Goal: Information Seeking & Learning: Learn about a topic

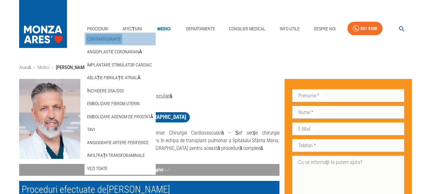
click at [99, 39] on link "Coronarografie" at bounding box center [104, 39] width 36 height 11
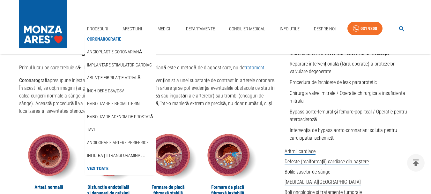
scroll to position [508, 0]
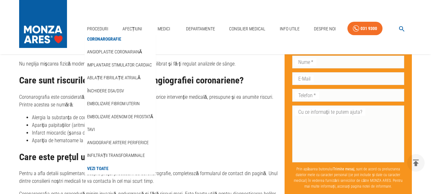
scroll to position [2009, 0]
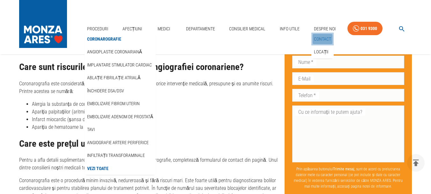
click at [319, 39] on link "Contact" at bounding box center [322, 39] width 20 height 11
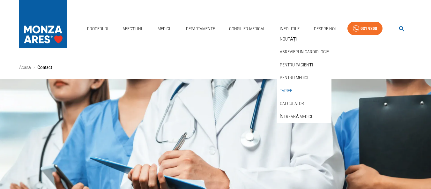
click at [283, 89] on link "Tarife" at bounding box center [285, 90] width 15 height 11
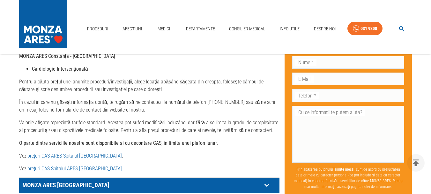
scroll to position [281, 0]
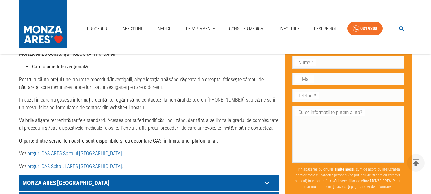
click at [84, 163] on link "prețuri CAS Spitalul ARES [GEOGRAPHIC_DATA]" at bounding box center [74, 166] width 94 height 6
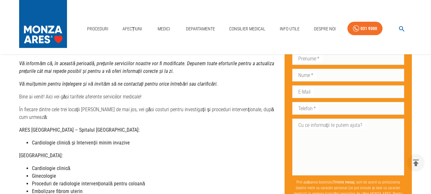
scroll to position [47, 0]
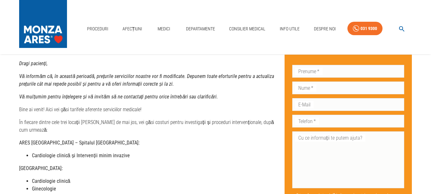
click at [104, 152] on strong "Cardiologie clinică și Intervenții minim invazive" at bounding box center [81, 155] width 98 height 6
click at [109, 152] on strong "Cardiologie clinică și Intervenții minim invazive" at bounding box center [81, 155] width 98 height 6
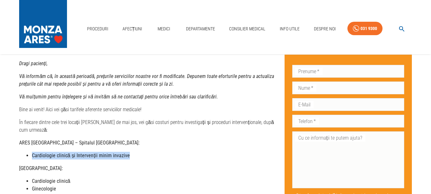
click at [109, 152] on strong "Cardiologie clinică și Intervenții minim invazive" at bounding box center [81, 155] width 98 height 6
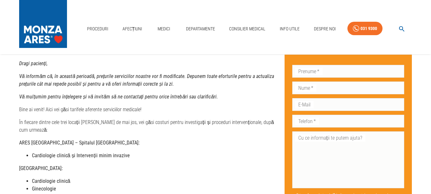
click at [48, 109] on p "Bine ai venit! Aici vei găsi tarifele aferente serviciilor medicale!" at bounding box center [149, 110] width 260 height 8
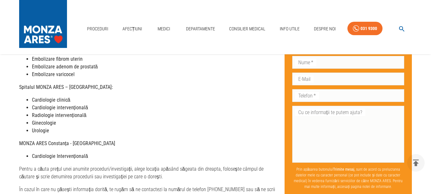
scroll to position [195, 0]
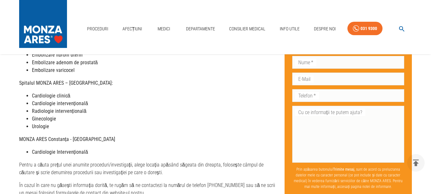
click at [77, 100] on strong "Cardiologie intervențională" at bounding box center [60, 103] width 56 height 6
click at [49, 100] on strong "Cardiologie intervențională" at bounding box center [60, 103] width 56 height 6
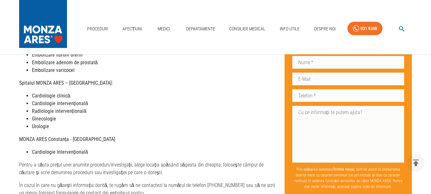
click at [56, 99] on li "Cardiologie intervențională" at bounding box center [155, 103] width 247 height 8
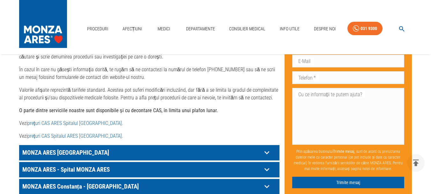
scroll to position [319, 0]
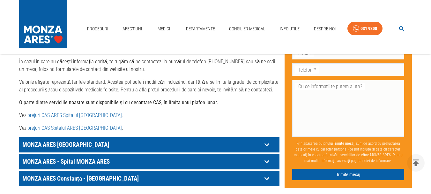
click at [266, 160] on icon at bounding box center [266, 161] width 5 height 3
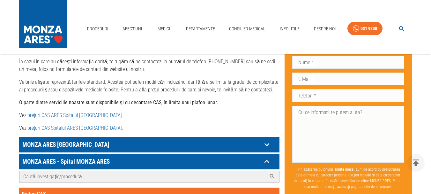
click at [209, 171] on input "Caută investigație/procedură..." at bounding box center [142, 176] width 247 height 11
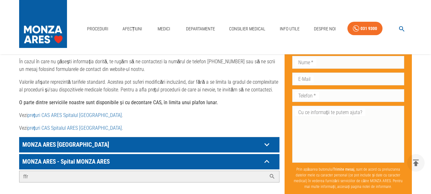
click at [270, 174] on icon at bounding box center [271, 176] width 5 height 5
click at [152, 171] on input "ffr" at bounding box center [142, 176] width 247 height 11
type input "f"
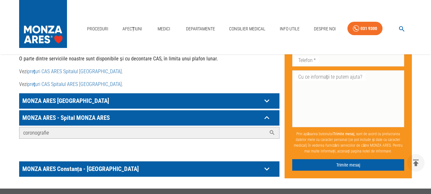
scroll to position [373, 0]
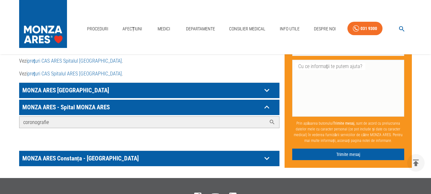
type input "coronografie"
click at [269, 119] on icon at bounding box center [272, 122] width 6 height 6
click at [164, 28] on link "Medici" at bounding box center [164, 28] width 20 height 13
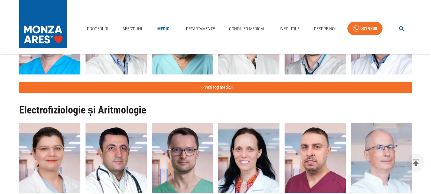
scroll to position [179, 0]
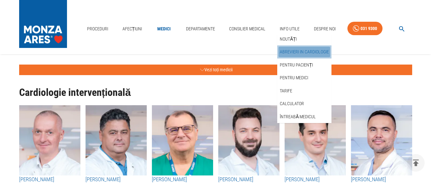
click at [291, 49] on link "Abrevieri in cardiologie" at bounding box center [304, 52] width 52 height 11
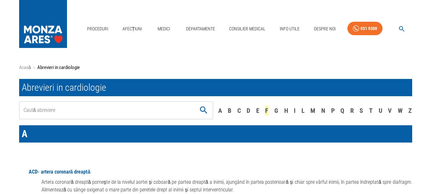
click at [266, 110] on div "F" at bounding box center [266, 111] width 3 height 10
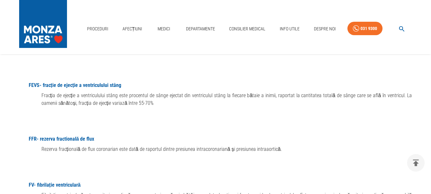
scroll to position [3438, 0]
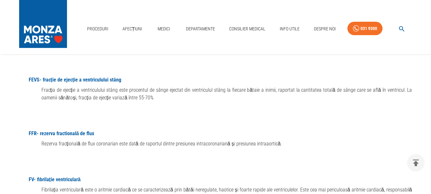
click at [73, 130] on link "FFR - rezerva fractională de flux" at bounding box center [62, 133] width 66 height 6
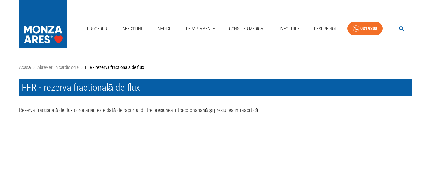
click at [119, 94] on h1 "FFR - rezerva fractională de flux" at bounding box center [215, 87] width 393 height 17
drag, startPoint x: 140, startPoint y: 83, endPoint x: 80, endPoint y: 90, distance: 60.6
click at [80, 90] on h1 "FFR - rezerva fractională de flux" at bounding box center [215, 87] width 393 height 17
click at [62, 90] on h1 "FFR - rezerva fractională de flux" at bounding box center [215, 87] width 393 height 17
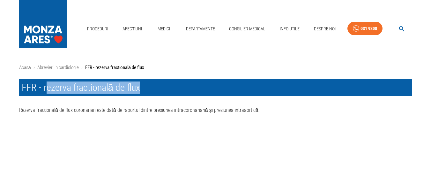
drag, startPoint x: 45, startPoint y: 86, endPoint x: 143, endPoint y: 90, distance: 98.0
click at [143, 90] on h1 "FFR - rezerva fractională de flux" at bounding box center [215, 87] width 393 height 17
drag, startPoint x: 148, startPoint y: 69, endPoint x: 96, endPoint y: 65, distance: 52.4
click at [96, 65] on div "Acasă › Abrevieri in cardiologie › FFR - rezerva fractională de flux FFR - reze…" at bounding box center [215, 94] width 408 height 60
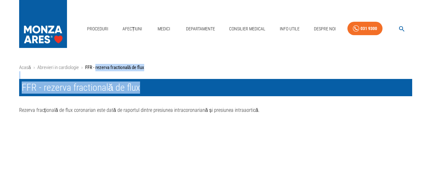
copy div "rezerva fractională de flux FFR - rezerva fractională de flux"
click at [400, 29] on icon "button" at bounding box center [401, 28] width 7 height 7
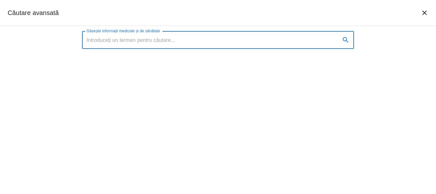
click at [241, 34] on input "Găsește informații medicale și de sănătate" at bounding box center [208, 40] width 253 height 18
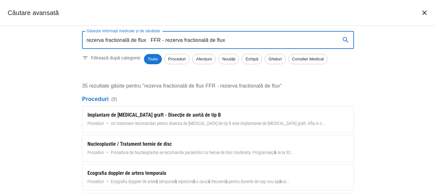
click at [236, 38] on input "rezerva fractională de flux FFR - rezerva fractională de flux" at bounding box center [208, 40] width 253 height 18
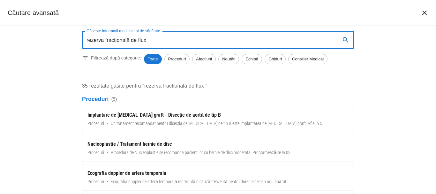
type input "rezerva fractională de flux"
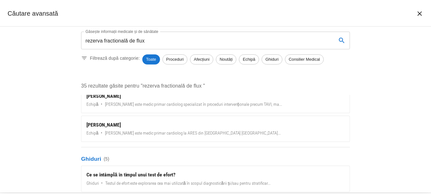
scroll to position [609, 0]
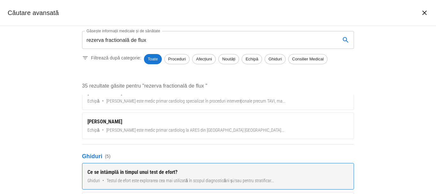
click at [160, 173] on div "Ce se întâmplă în timpul unui test de efort?" at bounding box center [217, 172] width 261 height 8
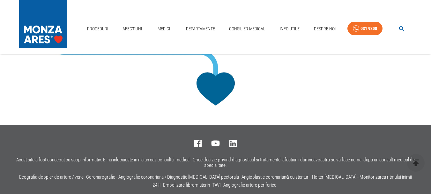
scroll to position [506, 0]
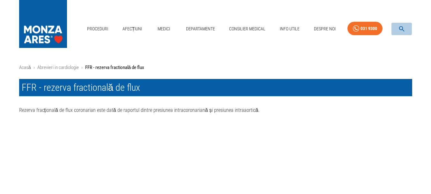
click at [398, 29] on icon "button" at bounding box center [401, 28] width 7 height 7
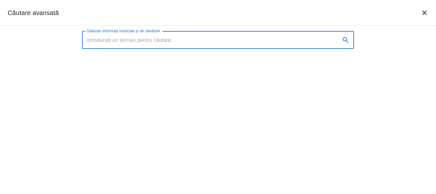
click at [234, 39] on input "Găsește informații medicale și de sănătate" at bounding box center [208, 40] width 253 height 18
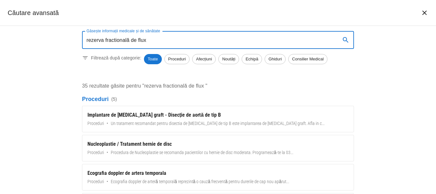
type input "rezerva fractională de flux"
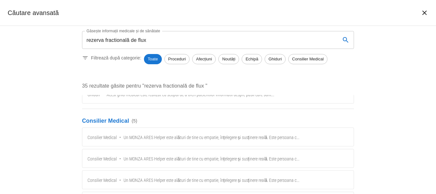
scroll to position [812, 0]
